Goal: Obtain resource: Download file/media

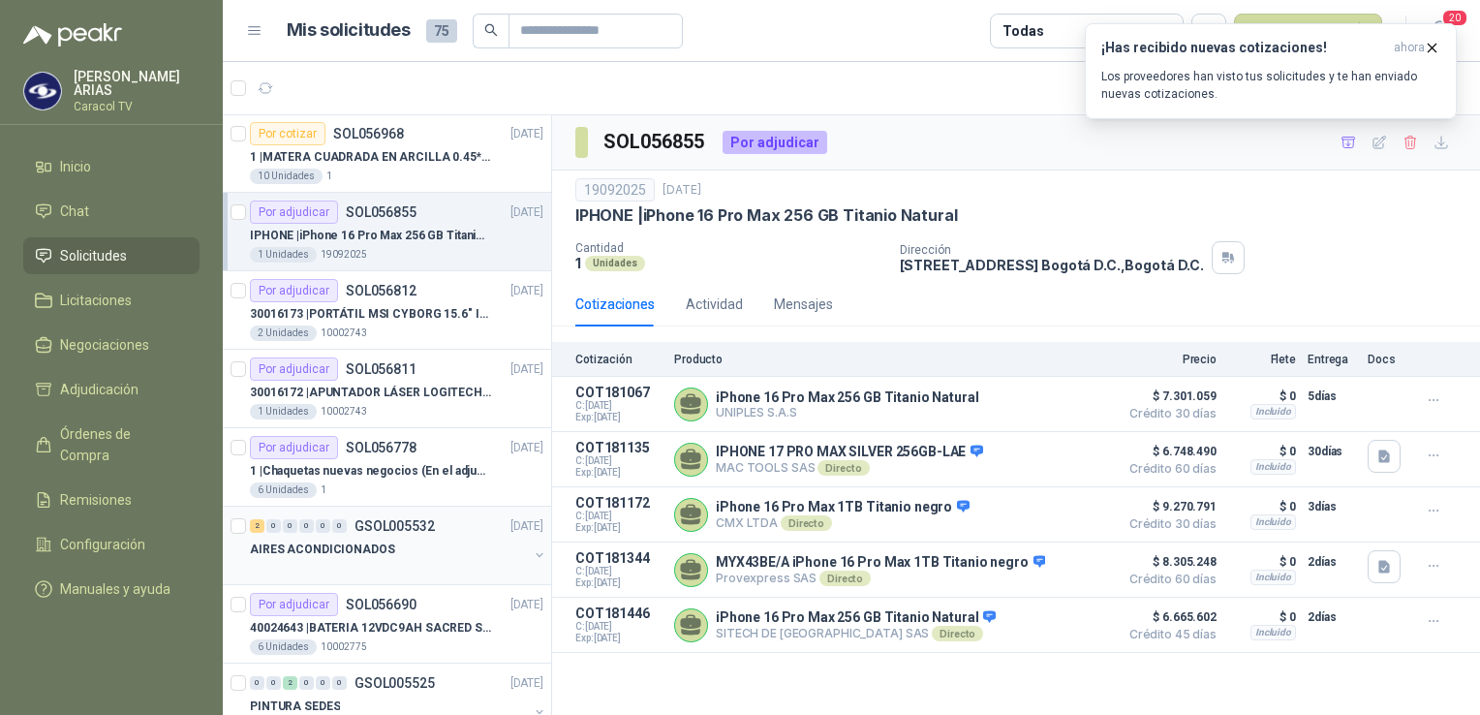
scroll to position [194, 0]
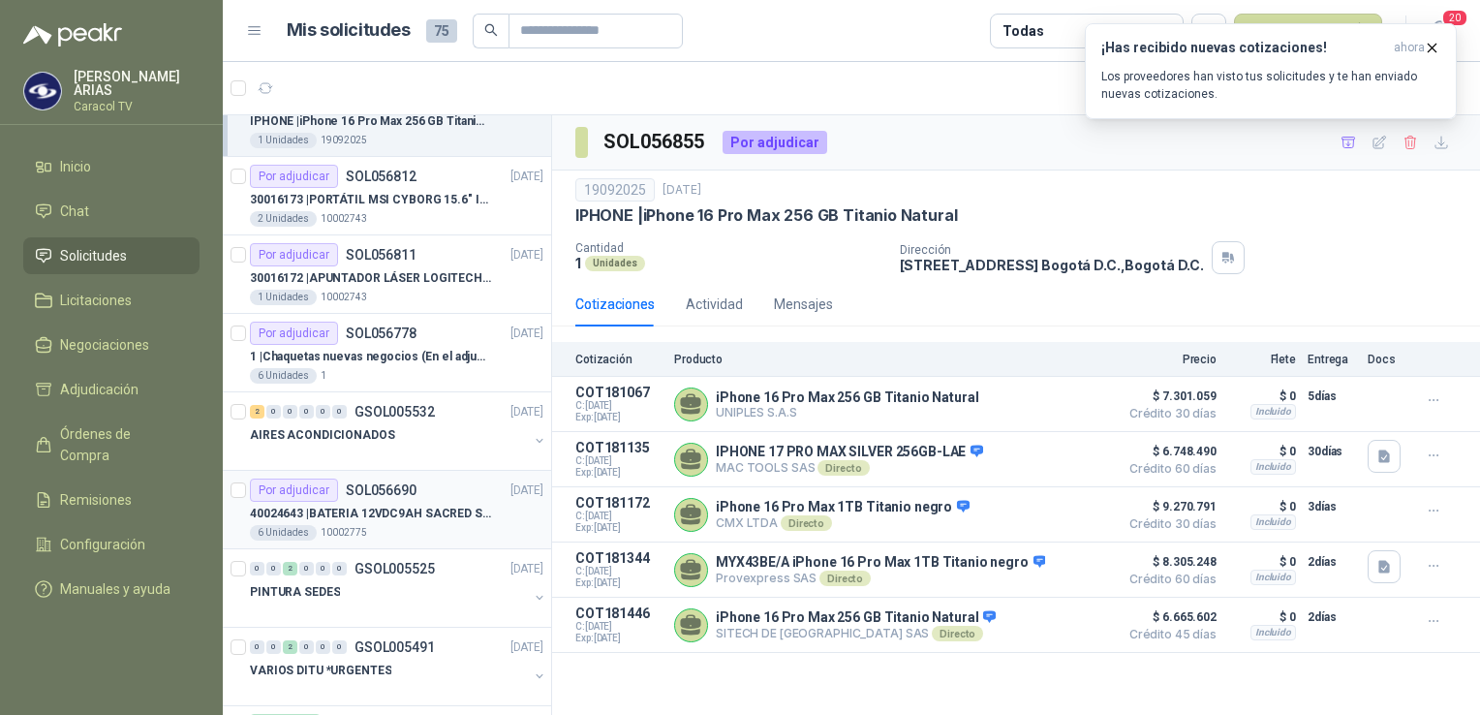
click at [435, 521] on div "40024643 | BATERIA 12VDC9AH SACRED SUN BTSSP12-9HR" at bounding box center [397, 513] width 294 height 23
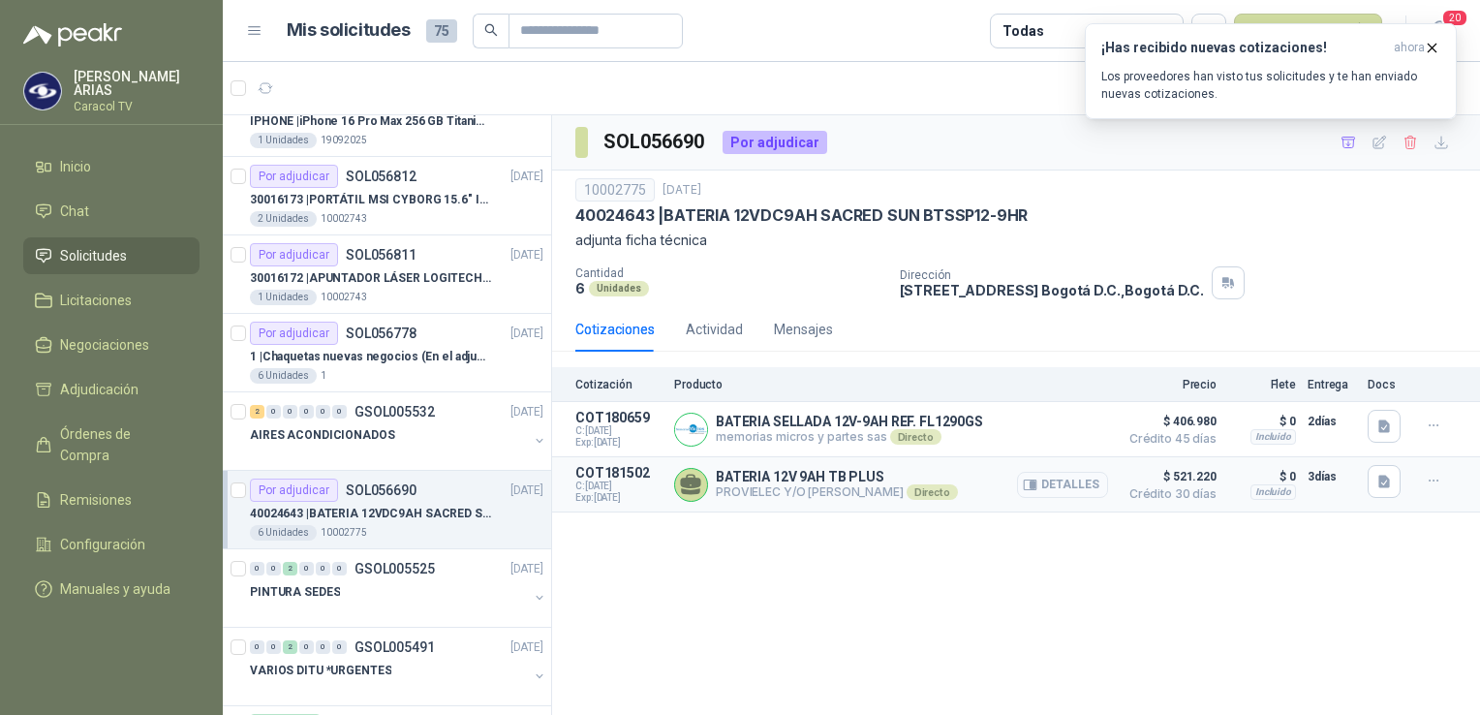
click at [1066, 486] on button "Detalles" at bounding box center [1062, 485] width 91 height 26
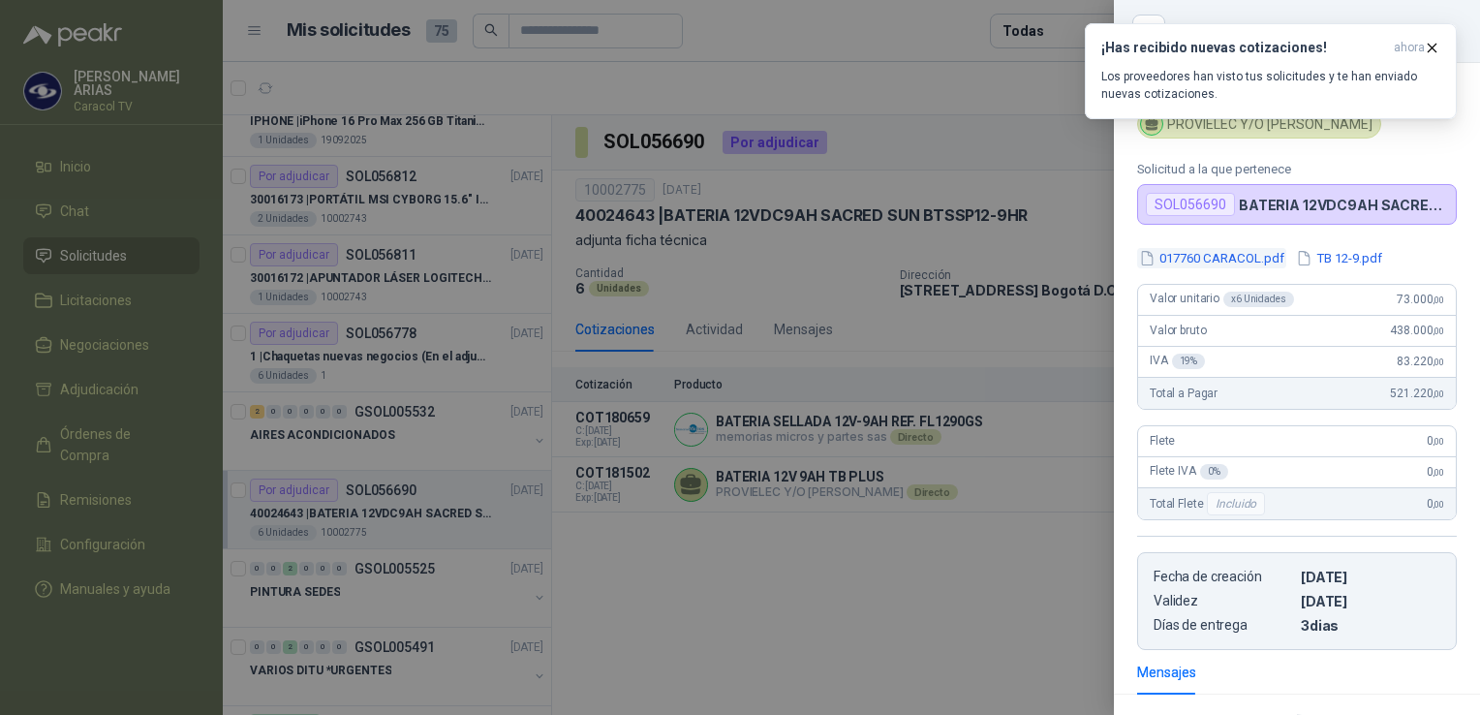
click at [1195, 258] on button "017760 CARACOL.pdf" at bounding box center [1211, 258] width 149 height 20
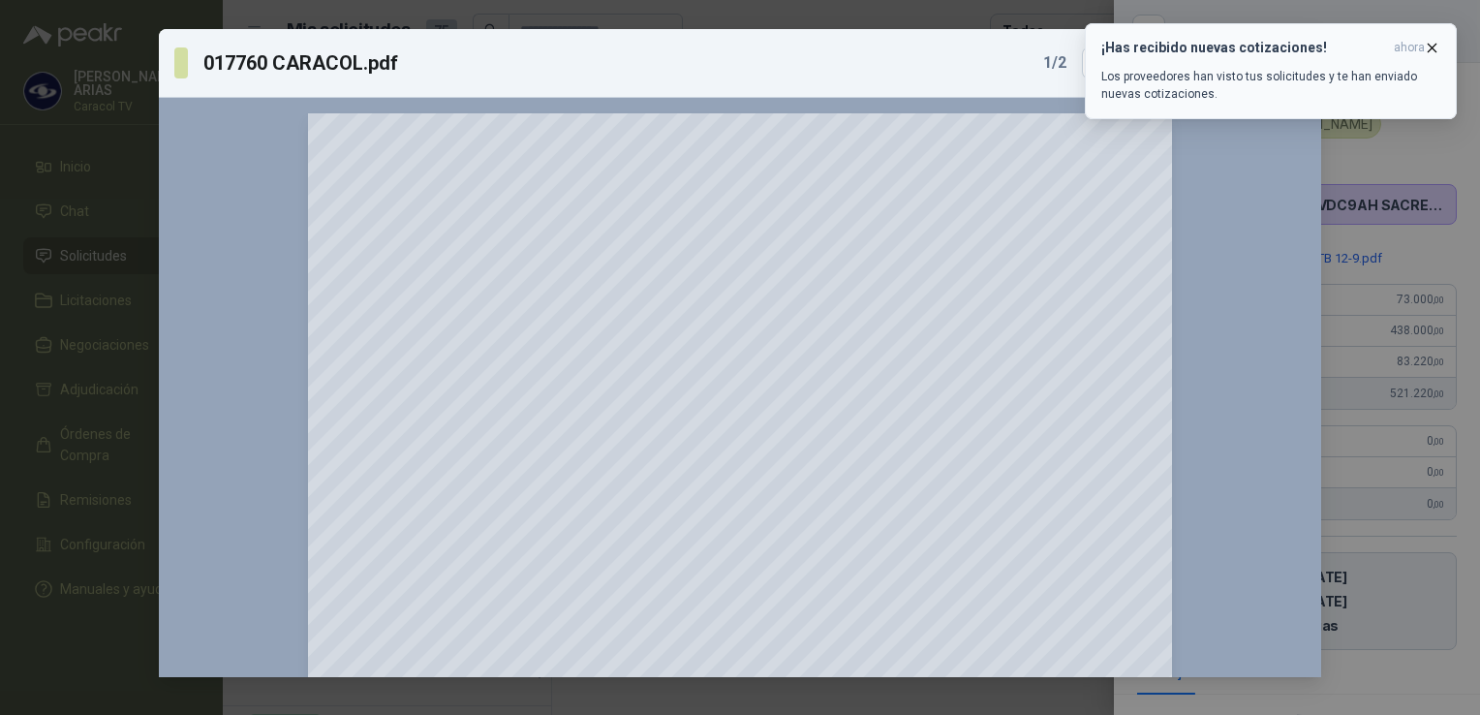
click at [1428, 52] on icon "button" at bounding box center [1432, 48] width 16 height 16
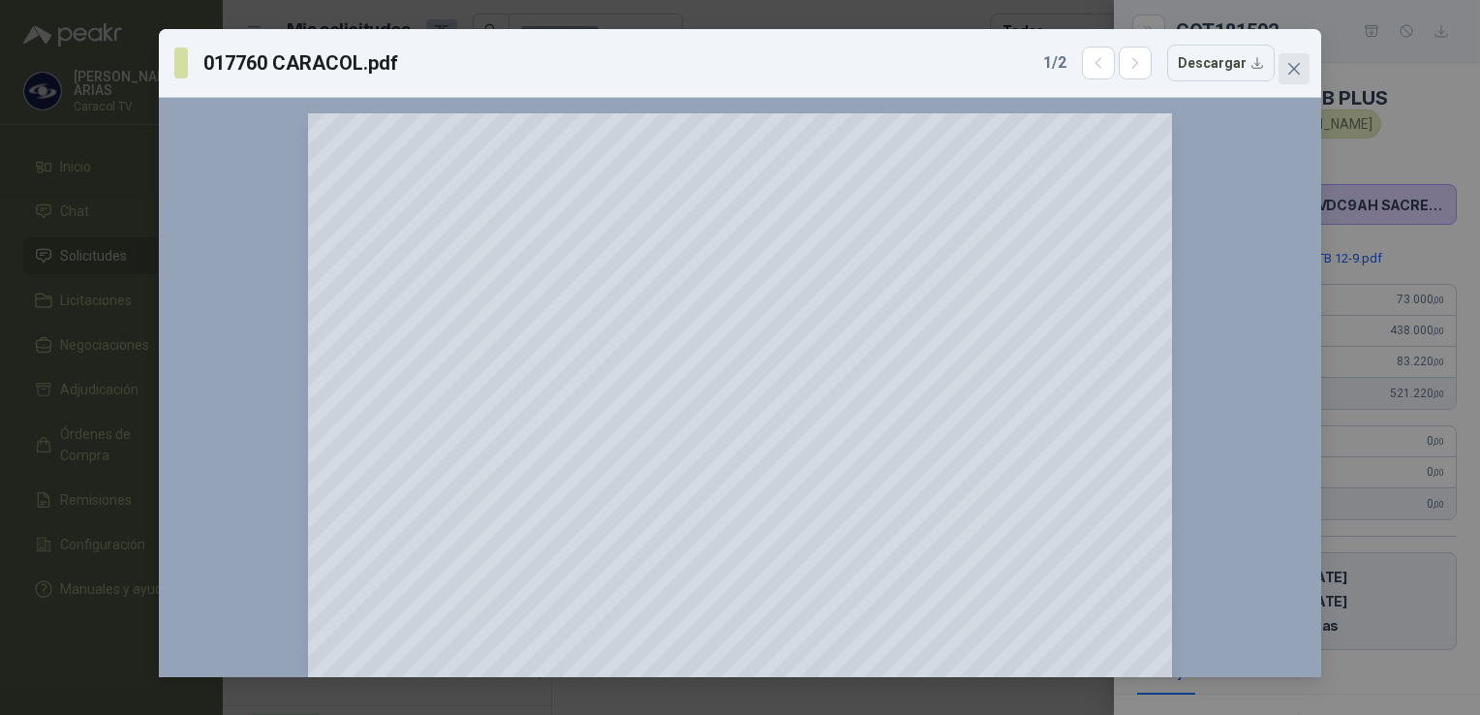
click at [1289, 66] on icon "close" at bounding box center [1295, 69] width 16 height 16
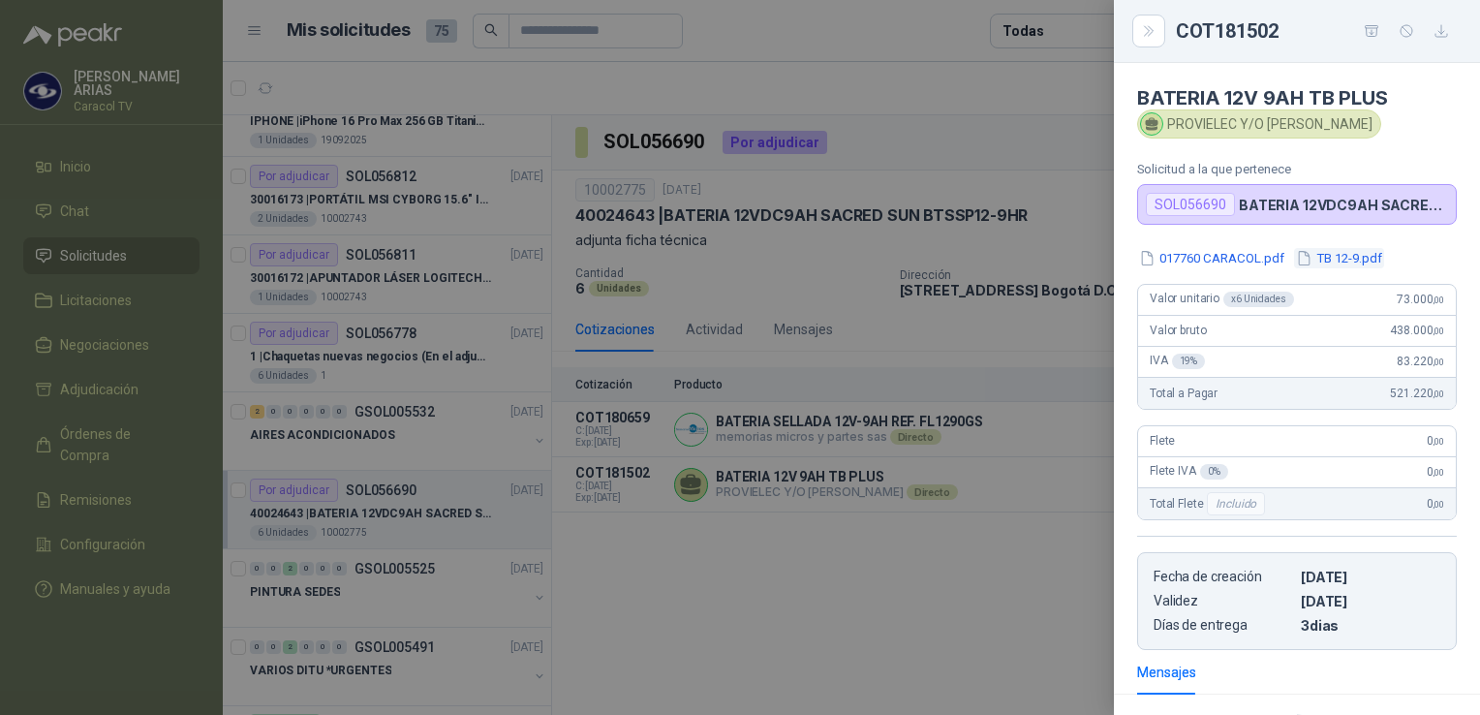
click at [1345, 260] on button "TB 12-9.pdf" at bounding box center [1339, 258] width 90 height 20
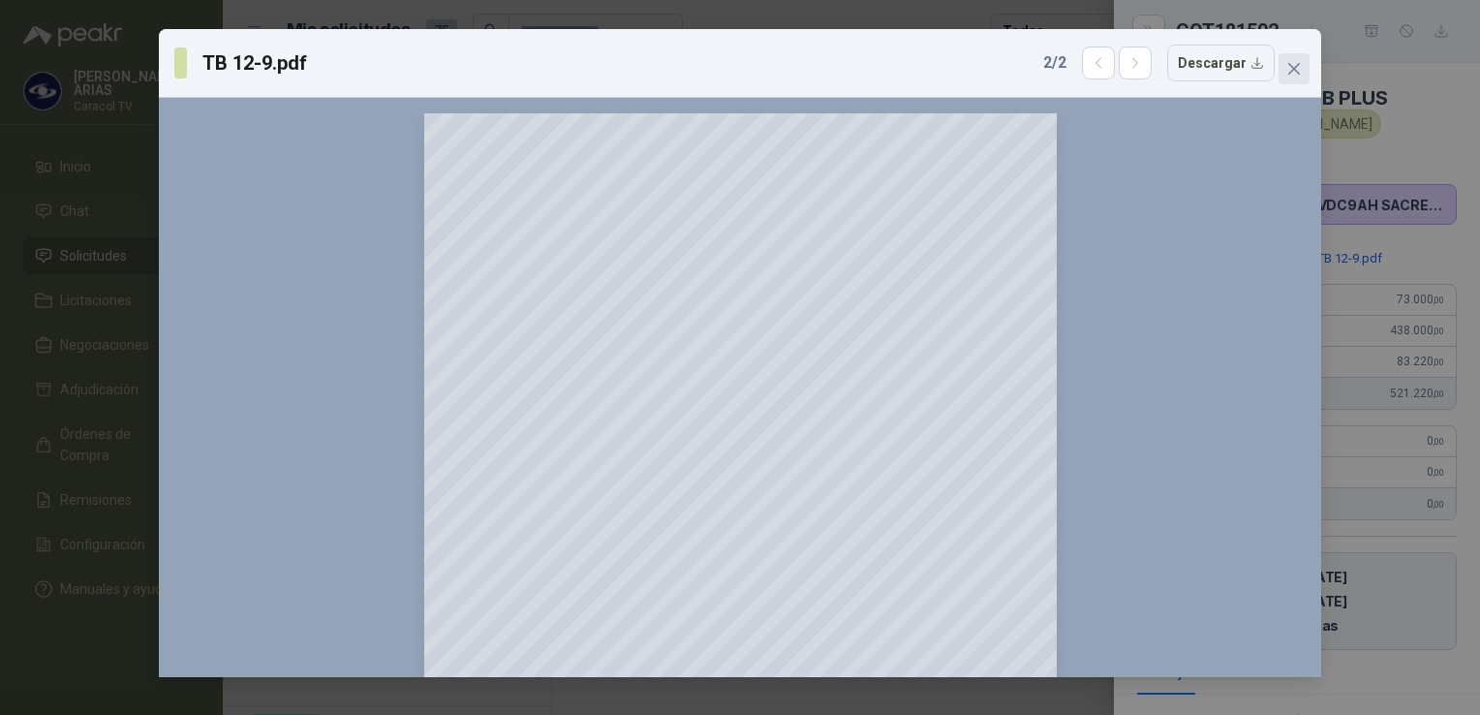
click at [1305, 63] on span "Close" at bounding box center [1294, 69] width 31 height 16
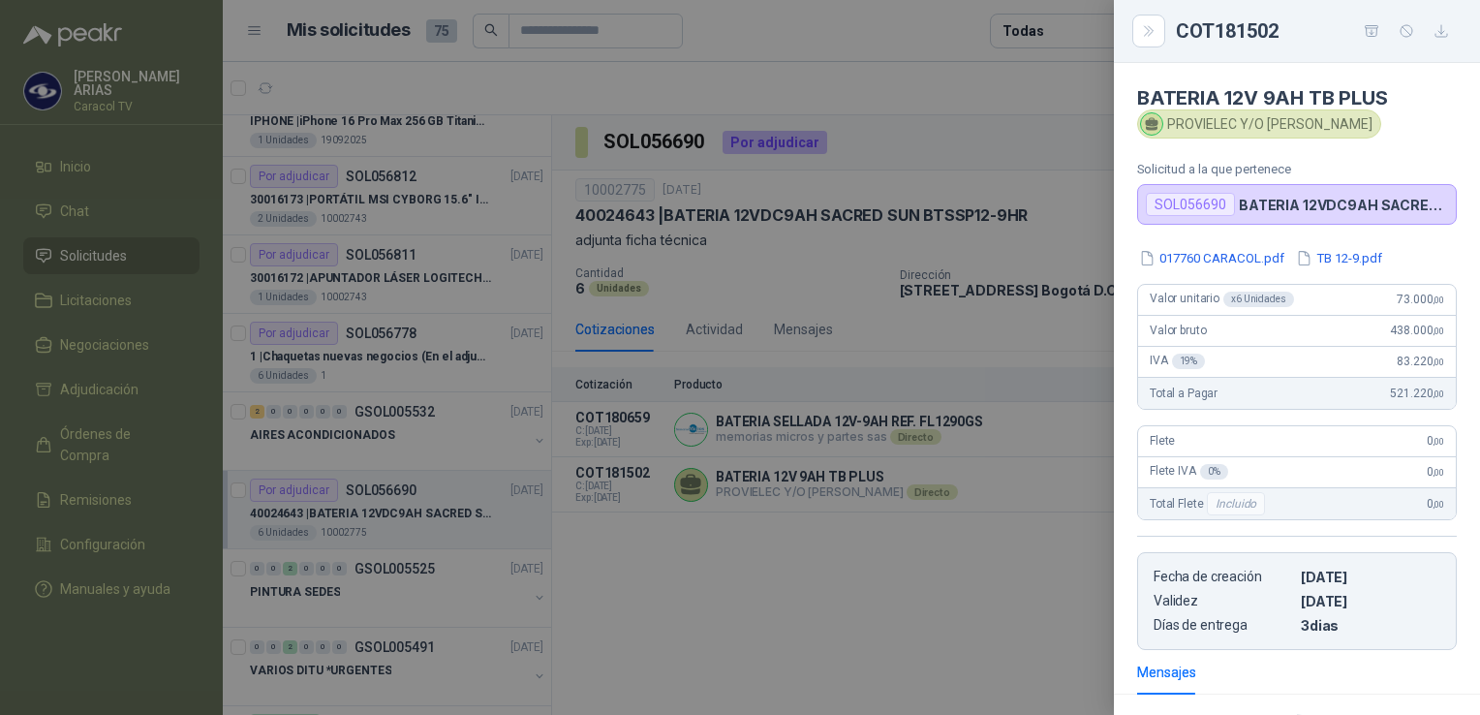
click at [835, 569] on div at bounding box center [740, 357] width 1480 height 715
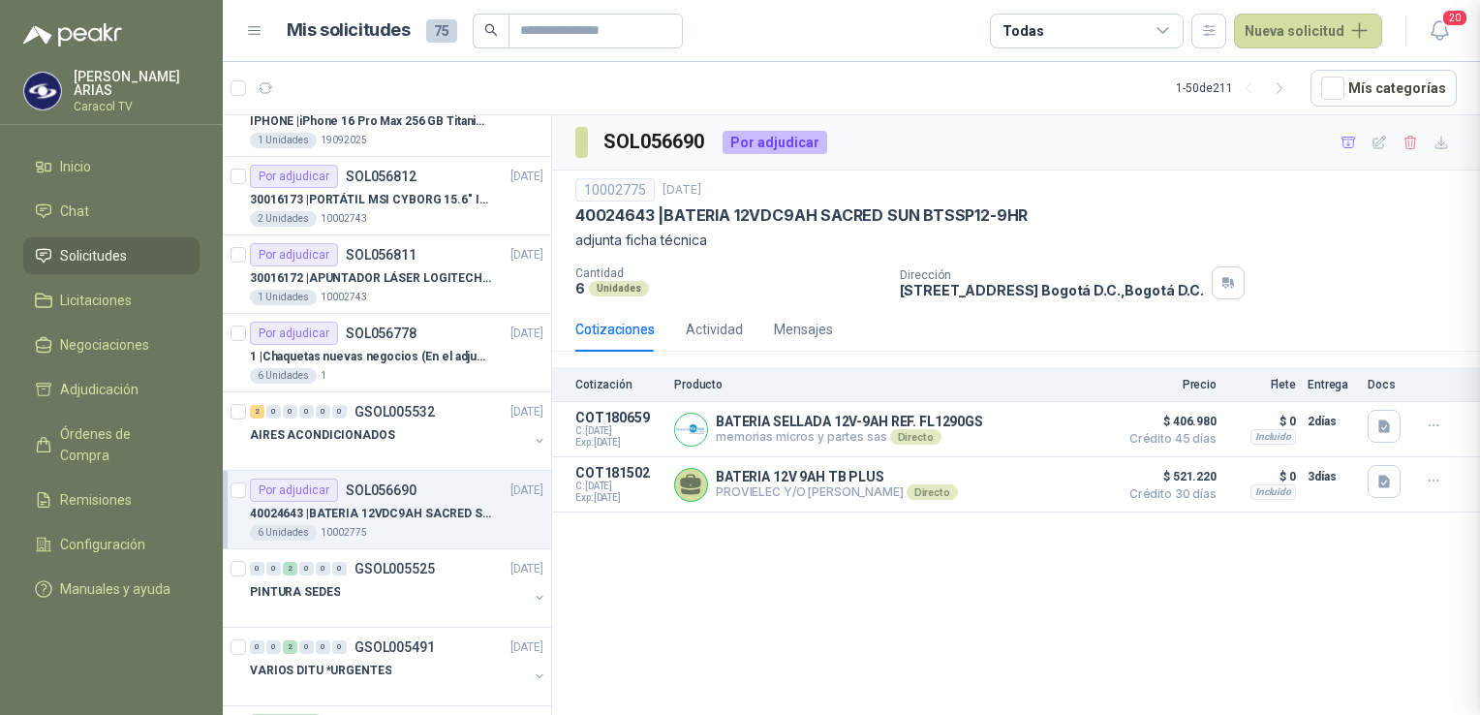
scroll to position [268, 0]
click at [1075, 425] on button "Detalles" at bounding box center [1062, 430] width 91 height 26
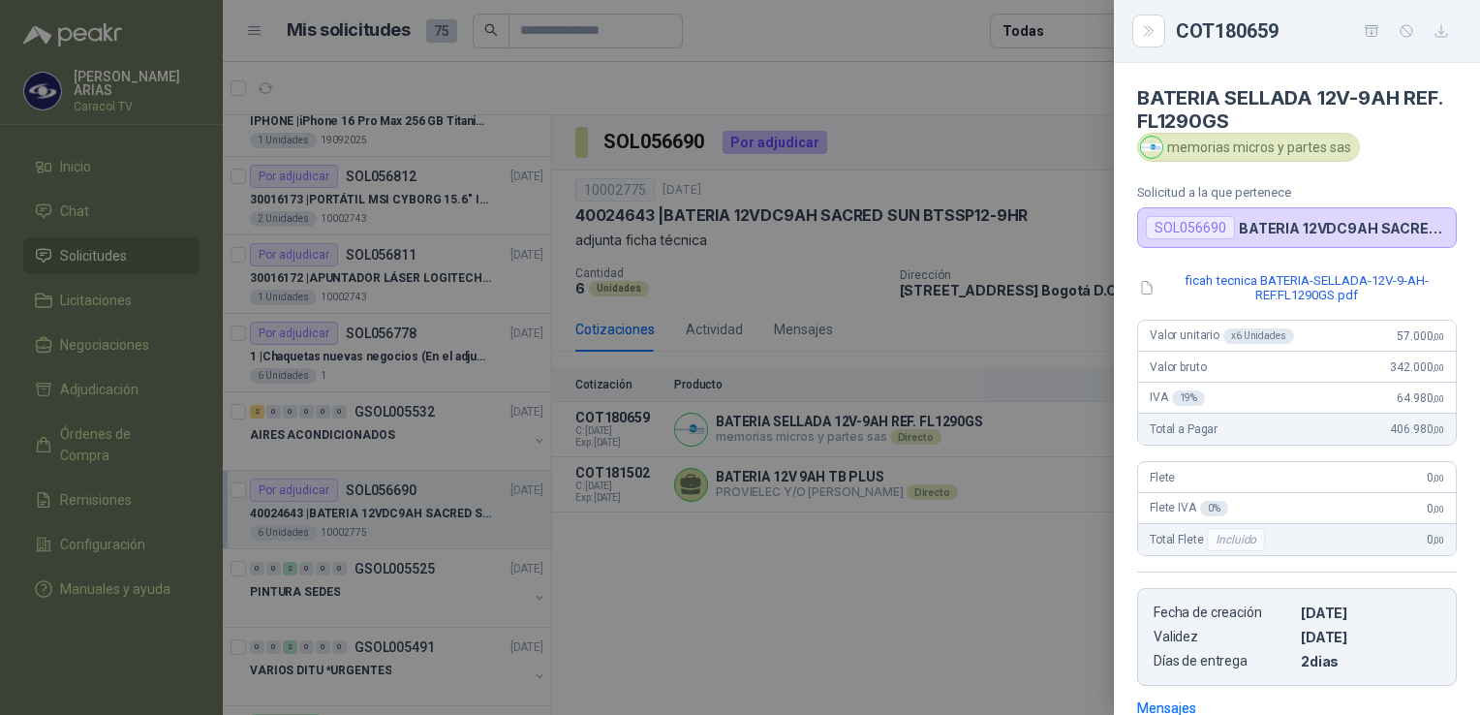
scroll to position [0, 0]
click at [1318, 296] on button "ficah tecnica BATERIA-SELLADA-12V-9-AH-REF.FL1290GS.pdf" at bounding box center [1297, 287] width 320 height 33
